Goal: Task Accomplishment & Management: Manage account settings

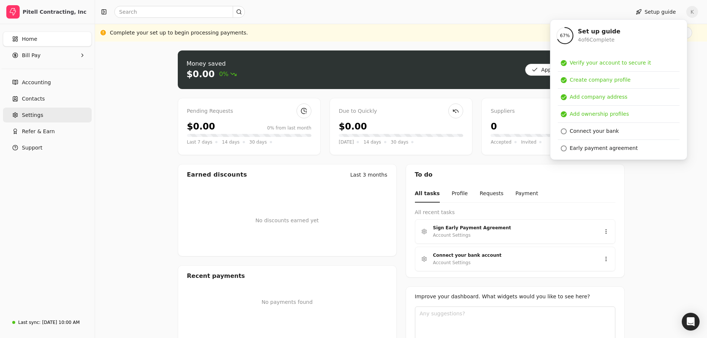
click at [41, 117] on link "Settings" at bounding box center [47, 115] width 89 height 15
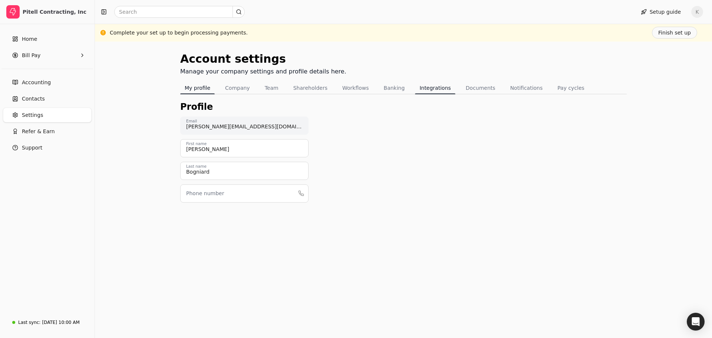
click at [417, 89] on button "Integrations" at bounding box center [435, 88] width 40 height 12
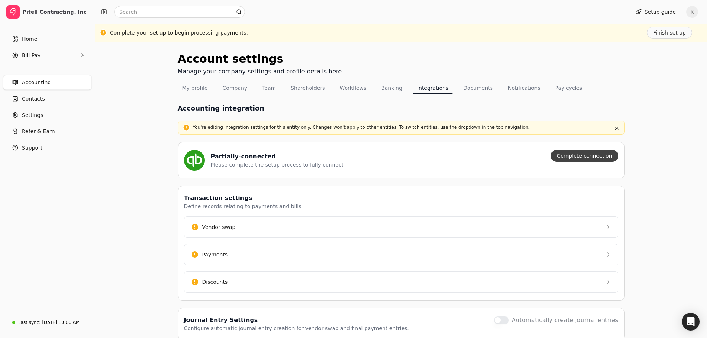
click at [590, 155] on button "Complete connection" at bounding box center [583, 156] width 67 height 12
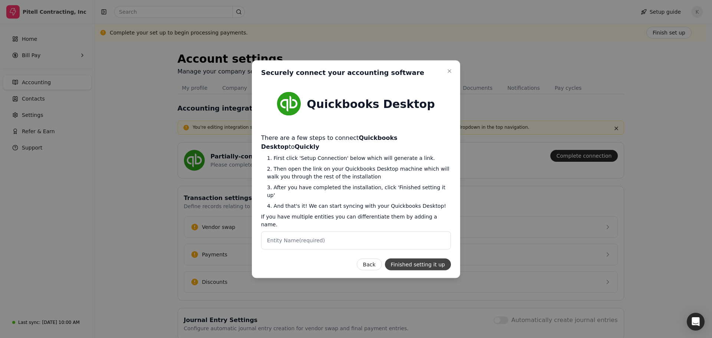
click at [422, 258] on button "Finished setting it up" at bounding box center [418, 264] width 66 height 12
click at [423, 258] on button "Finished setting it up" at bounding box center [418, 264] width 66 height 12
click at [449, 74] on icon "button" at bounding box center [450, 71] width 6 height 6
